Goal: Information Seeking & Learning: Learn about a topic

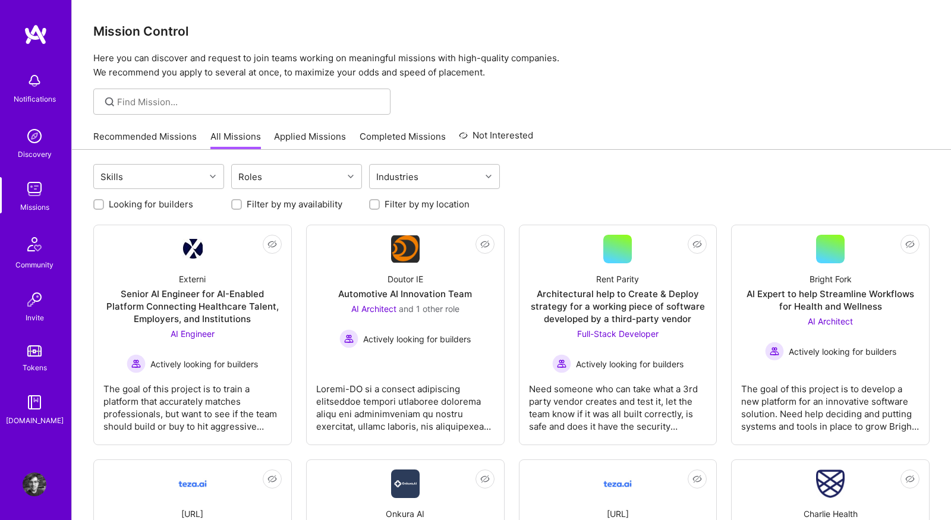
scroll to position [111, 0]
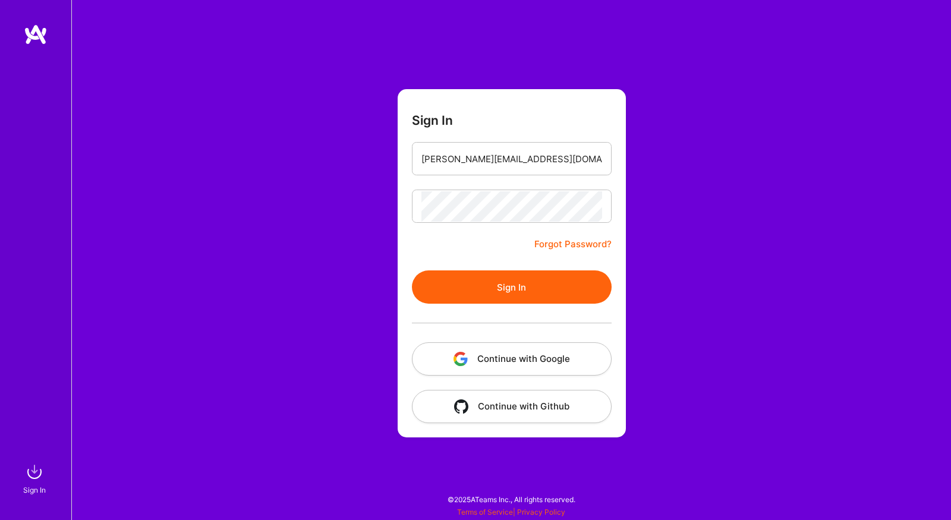
click at [455, 280] on button "Sign In" at bounding box center [512, 286] width 200 height 33
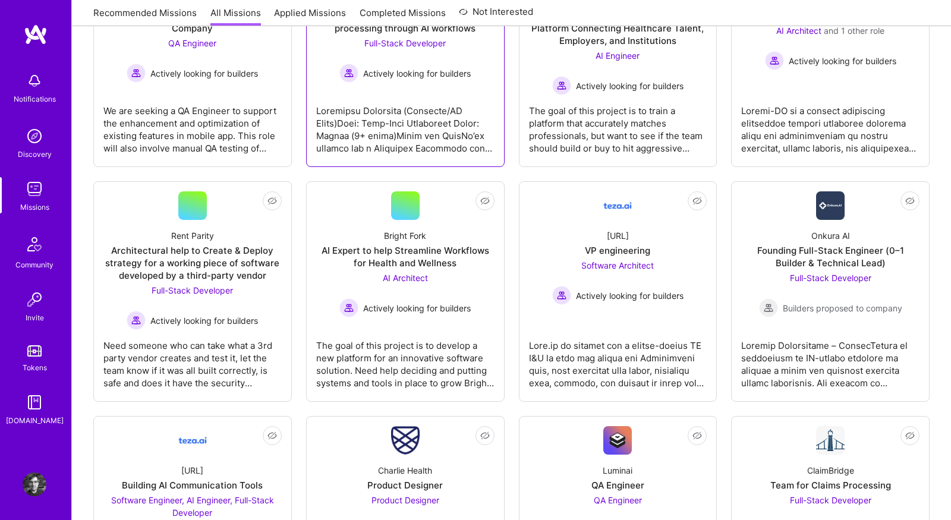
scroll to position [275, 0]
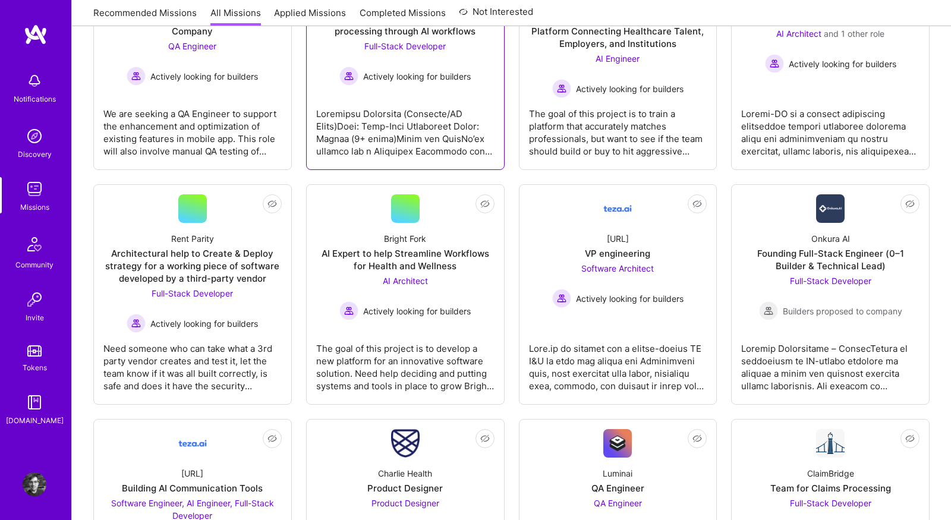
click at [414, 347] on div "The goal of this project is to develop a new platform for an innovative softwar…" at bounding box center [405, 362] width 178 height 59
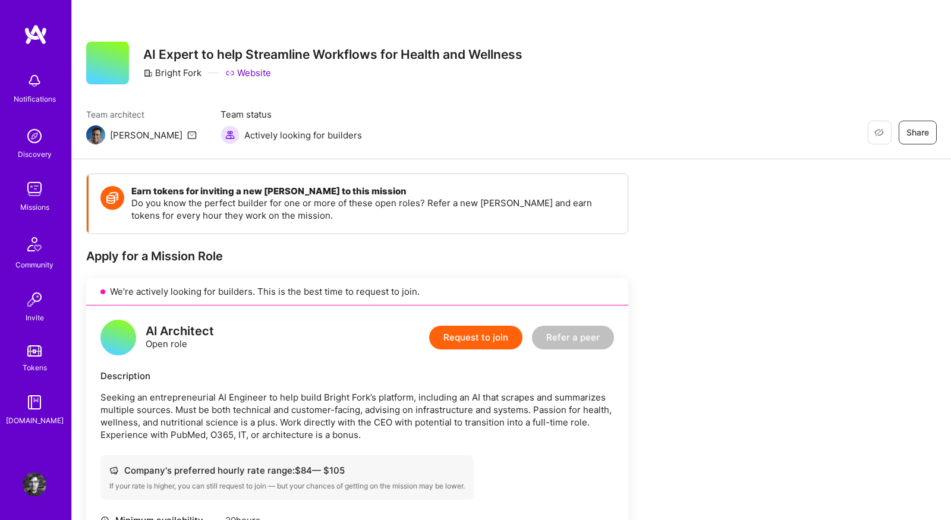
click at [254, 71] on link "Website" at bounding box center [248, 73] width 46 height 12
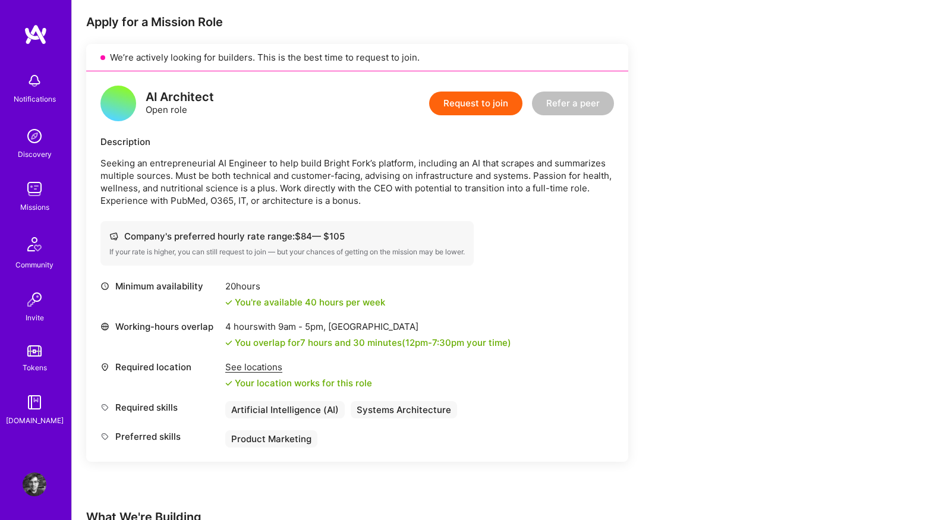
scroll to position [245, 0]
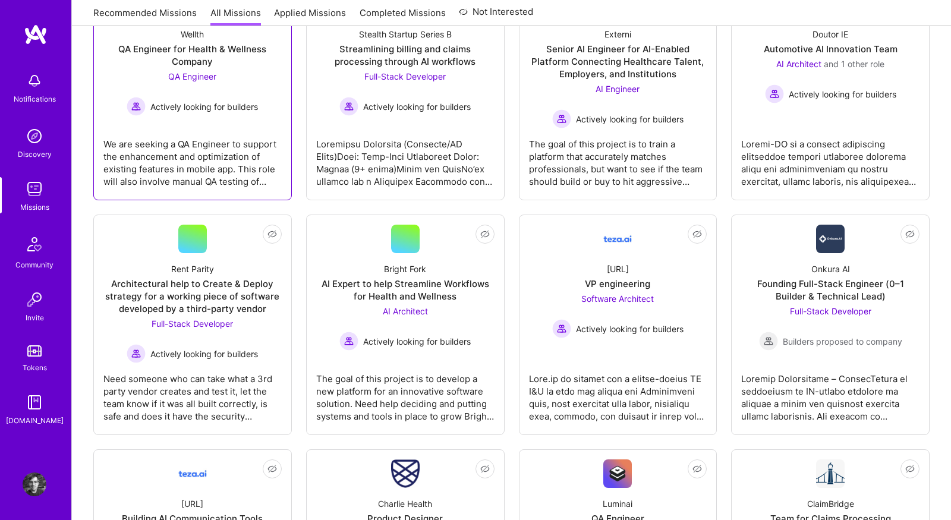
scroll to position [275, 0]
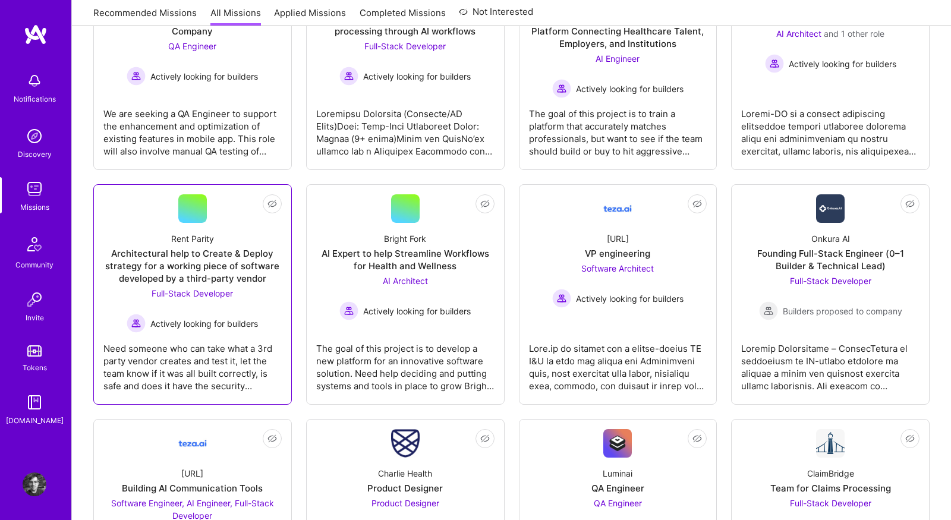
click at [214, 362] on div "Need someone who can take what a 3rd party vendor creates and test it, let the …" at bounding box center [192, 362] width 178 height 59
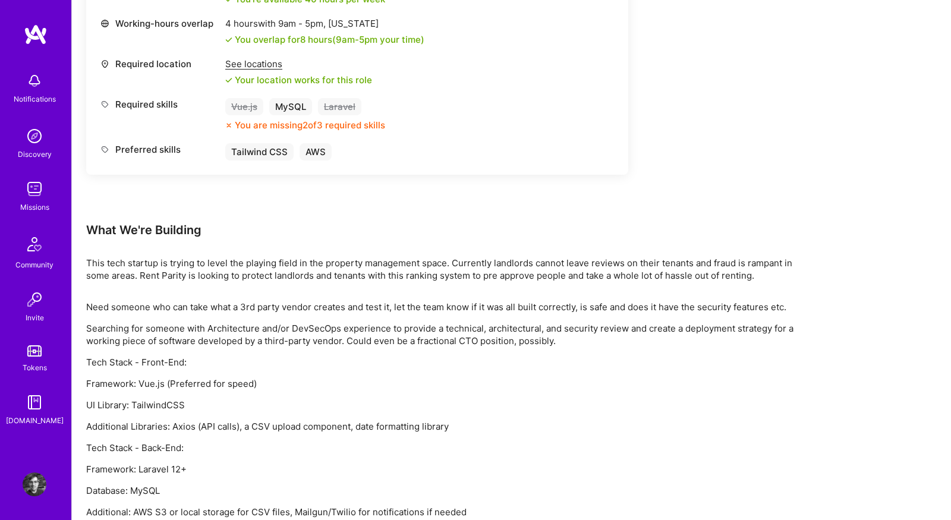
scroll to position [559, 0]
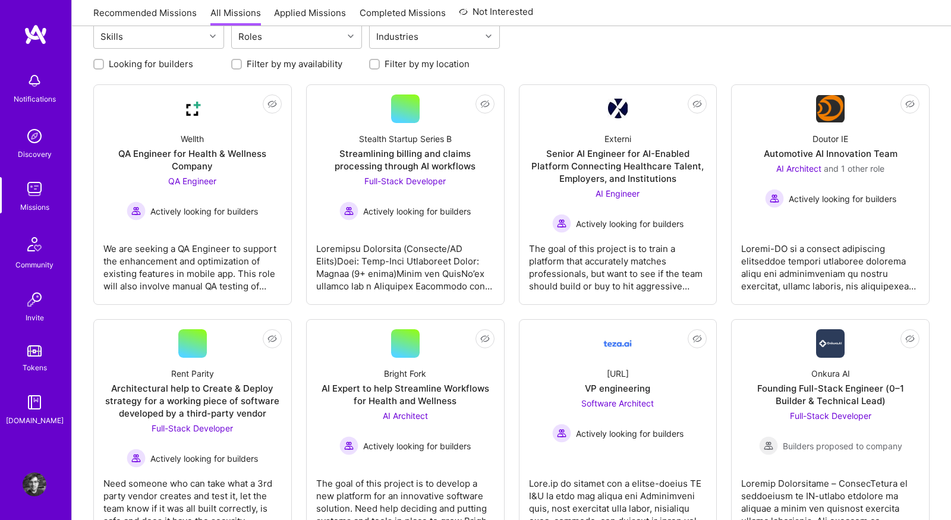
scroll to position [139, 0]
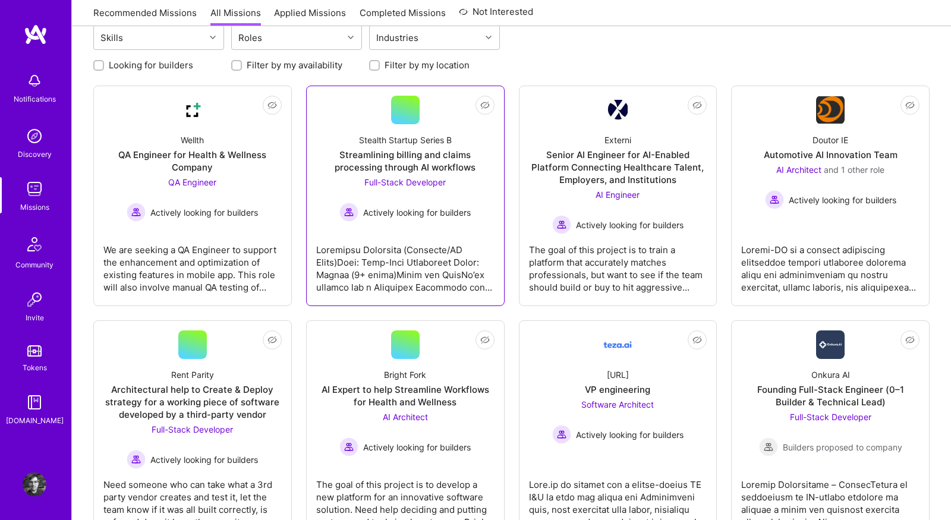
click at [408, 245] on div at bounding box center [405, 263] width 178 height 59
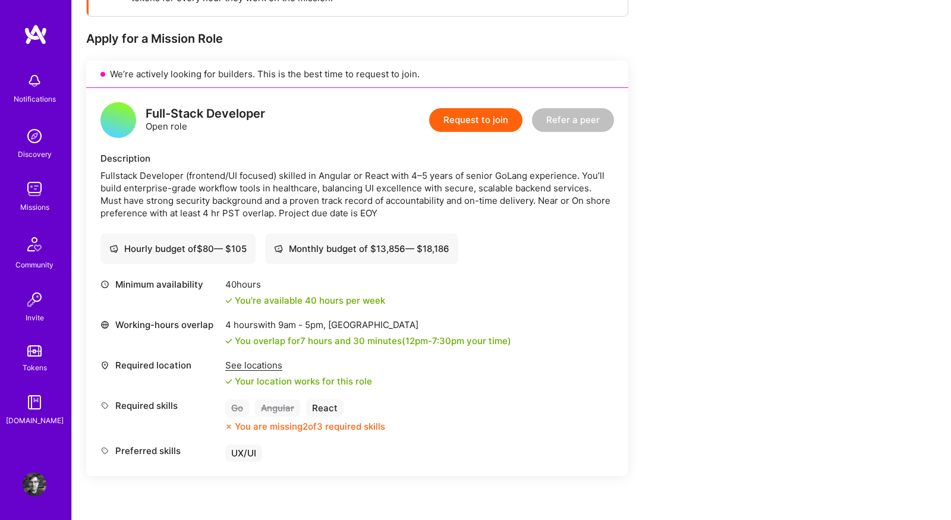
scroll to position [45, 0]
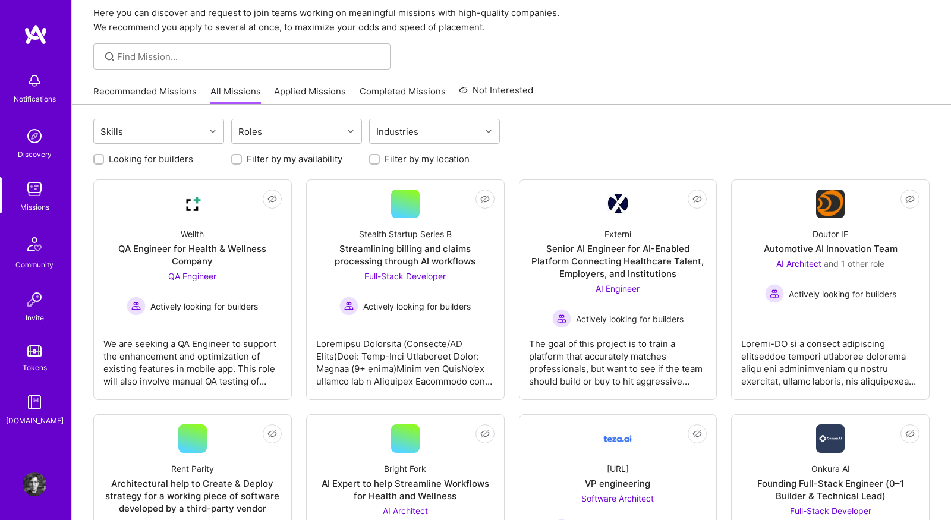
scroll to position [139, 0]
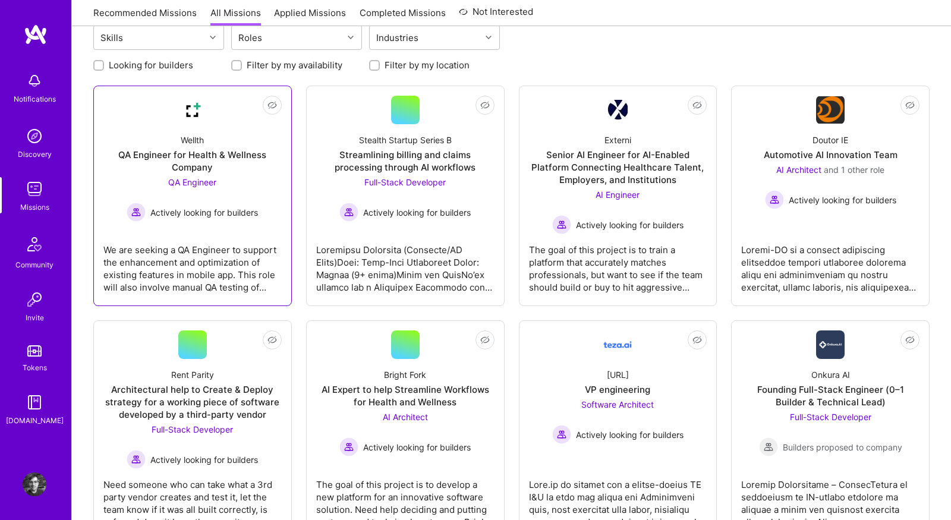
click at [262, 277] on div "We are seeking a QA Engineer to support the enhancement and optimization of exi…" at bounding box center [192, 263] width 178 height 59
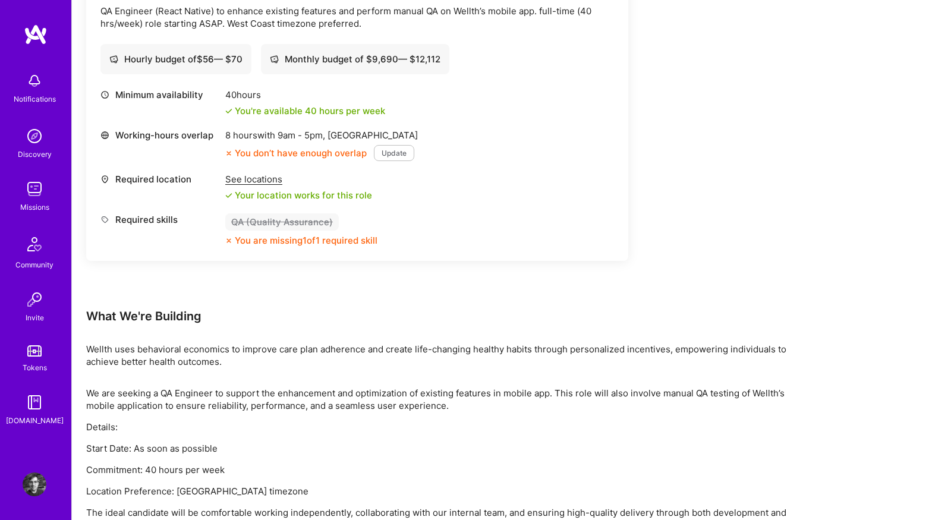
scroll to position [433, 0]
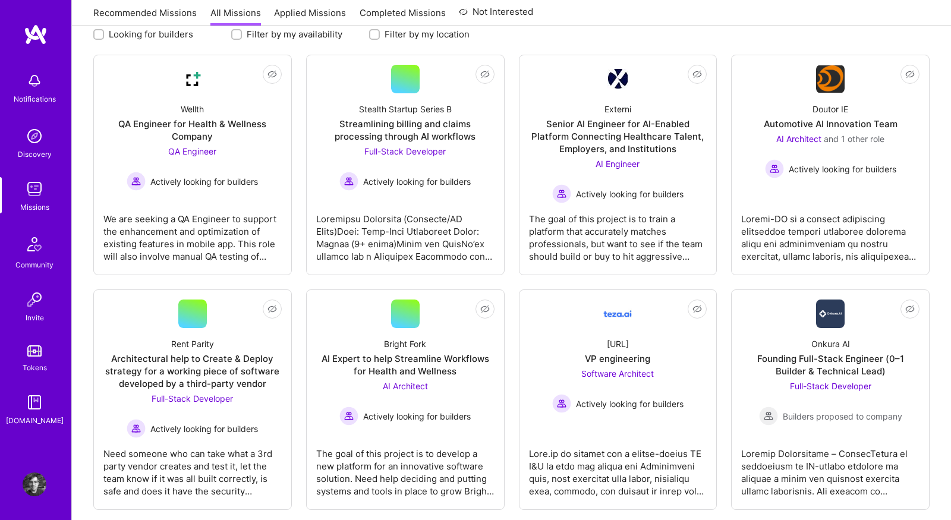
scroll to position [139, 0]
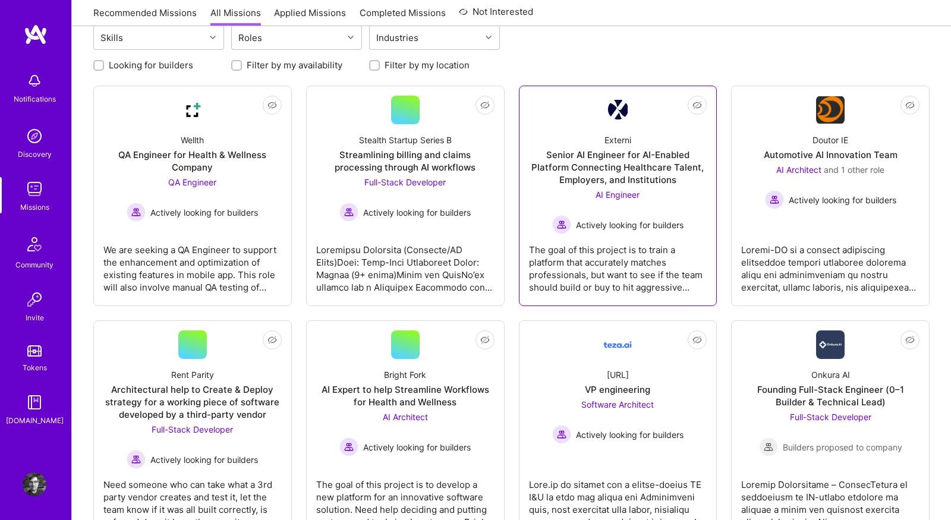
click at [589, 273] on div "The goal of this project is to train a platform that accurately matches profess…" at bounding box center [618, 263] width 178 height 59
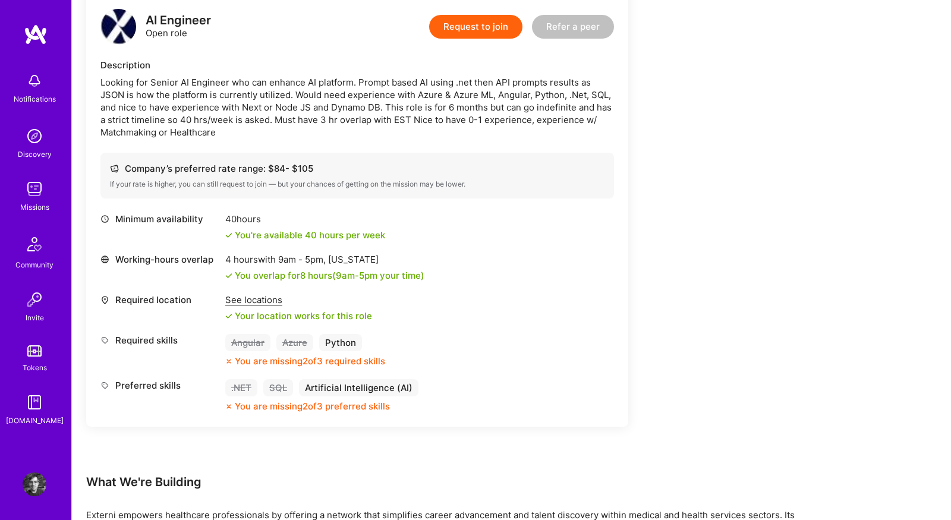
scroll to position [624, 0]
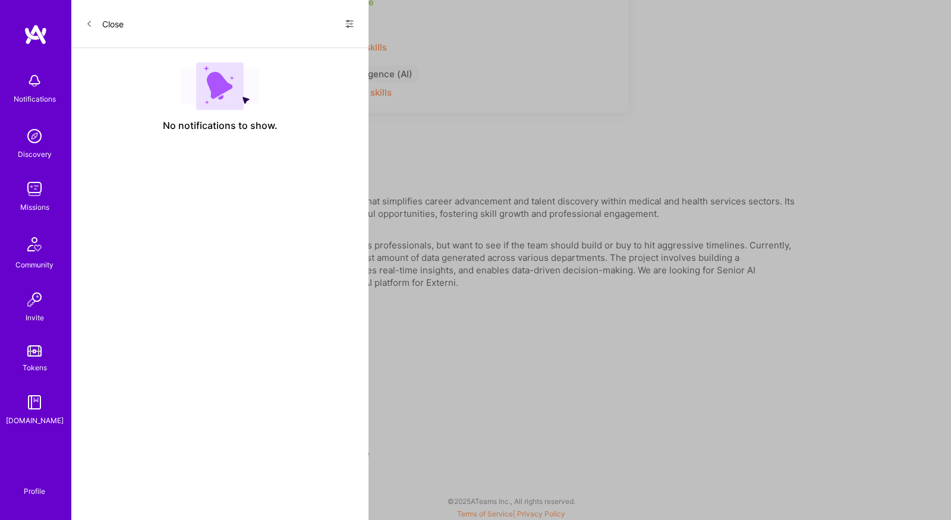
scroll to position [139, 0]
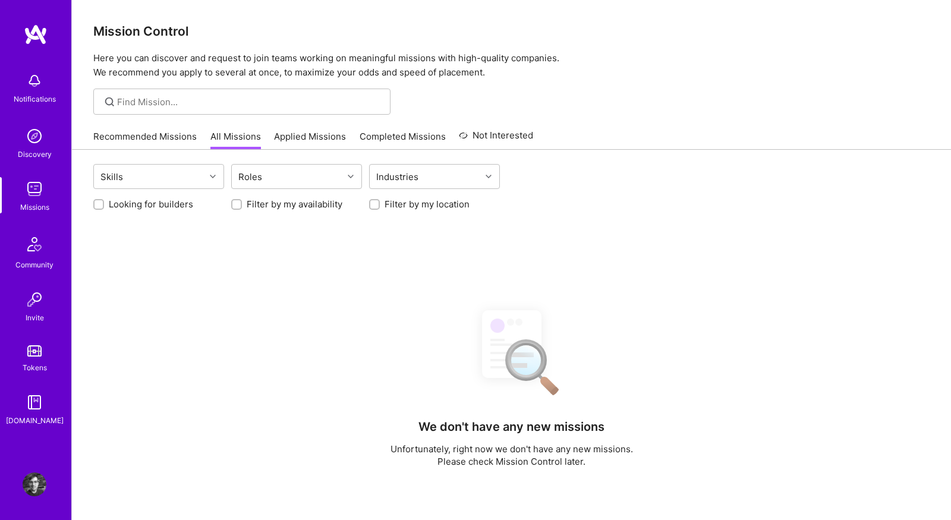
scroll to position [139, 0]
